Goal: Find specific page/section: Find specific page/section

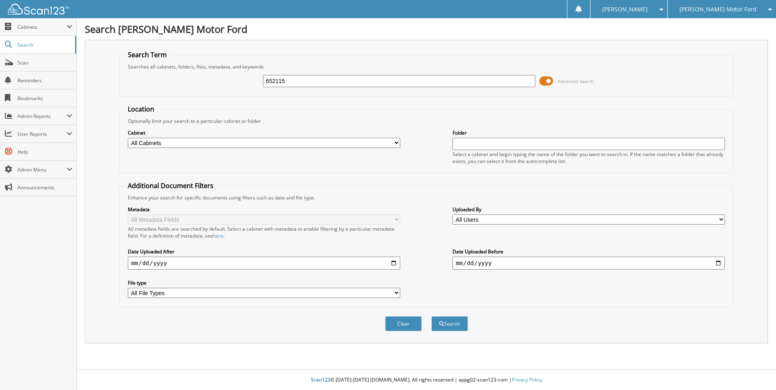
type input "652115"
click at [431, 316] on button "Search" at bounding box center [449, 323] width 37 height 15
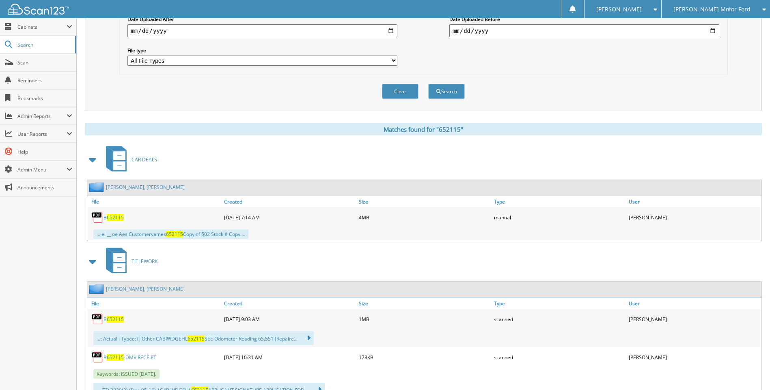
scroll to position [243, 0]
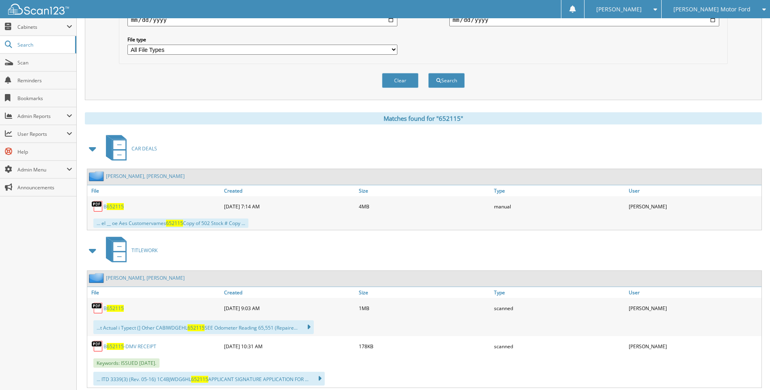
click at [115, 205] on span "652115" at bounding box center [115, 206] width 17 height 7
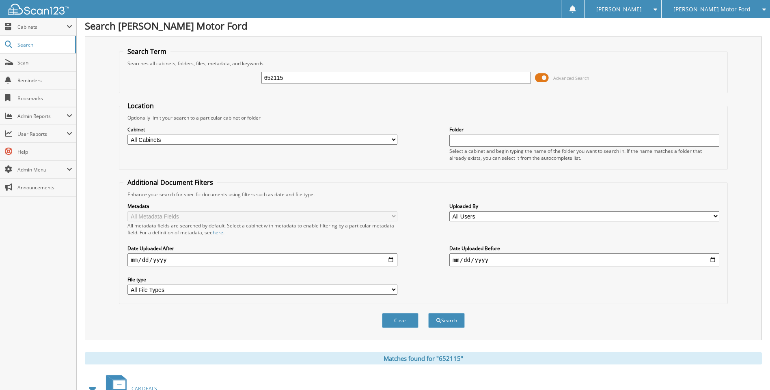
scroll to position [0, 0]
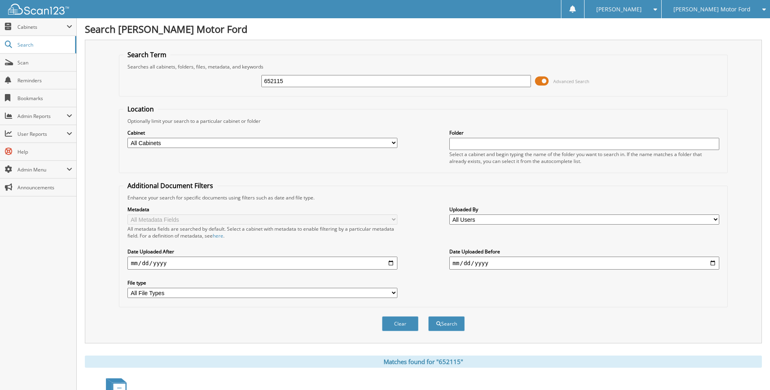
click at [30, 13] on img at bounding box center [38, 9] width 61 height 11
